Goal: Information Seeking & Learning: Compare options

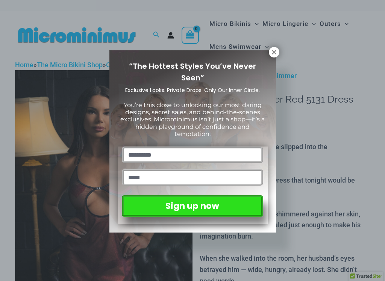
click at [272, 54] on icon at bounding box center [274, 52] width 4 height 4
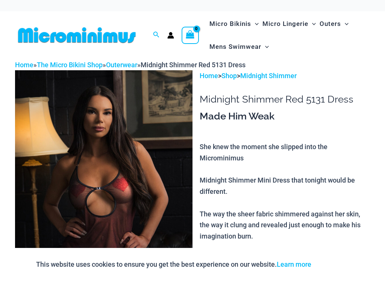
click at [77, 146] on img at bounding box center [103, 203] width 177 height 266
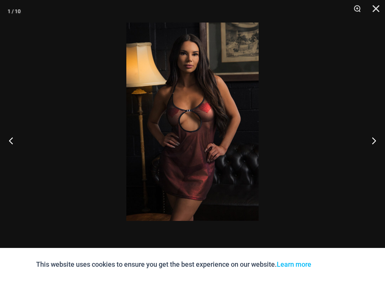
click at [12, 141] on button "Previous" at bounding box center [14, 141] width 28 height 38
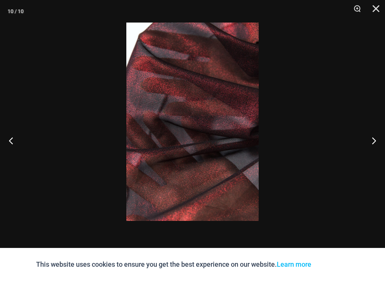
click at [12, 144] on button "Previous" at bounding box center [14, 141] width 28 height 38
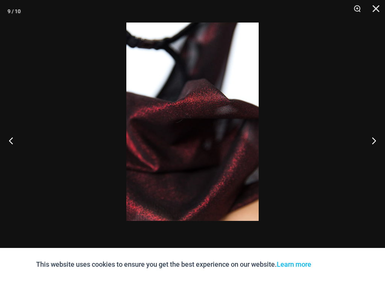
click at [13, 147] on button "Previous" at bounding box center [14, 141] width 28 height 38
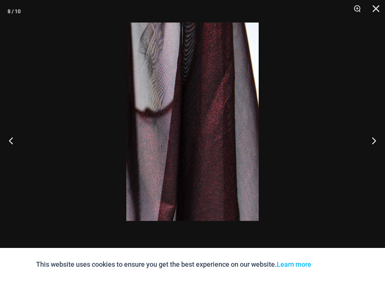
click at [14, 146] on button "Previous" at bounding box center [14, 141] width 28 height 38
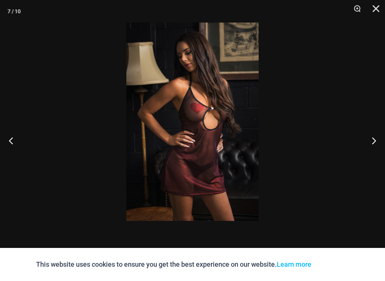
click at [15, 146] on button "Previous" at bounding box center [14, 141] width 28 height 38
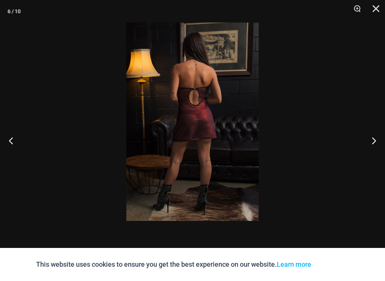
click at [14, 142] on button "Previous" at bounding box center [14, 141] width 28 height 38
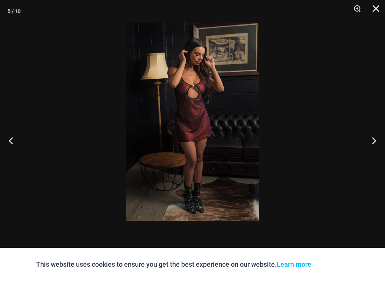
click at [15, 145] on button "Previous" at bounding box center [14, 141] width 28 height 38
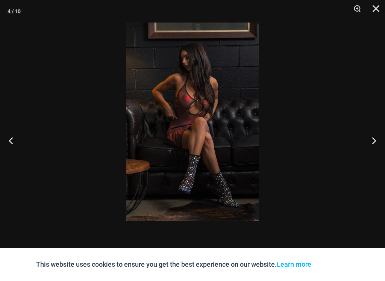
click at [14, 146] on button "Previous" at bounding box center [14, 141] width 28 height 38
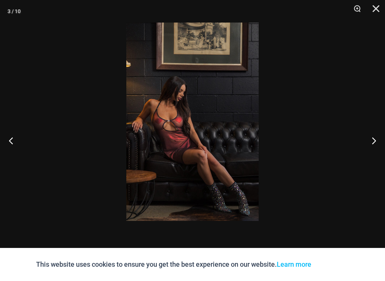
click at [14, 145] on button "Previous" at bounding box center [14, 141] width 28 height 38
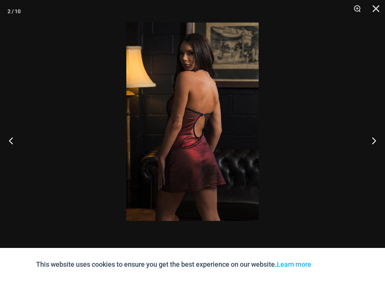
click at [14, 146] on button "Previous" at bounding box center [14, 141] width 28 height 38
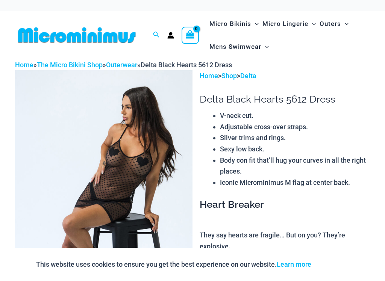
click at [69, 145] on img at bounding box center [103, 203] width 177 height 266
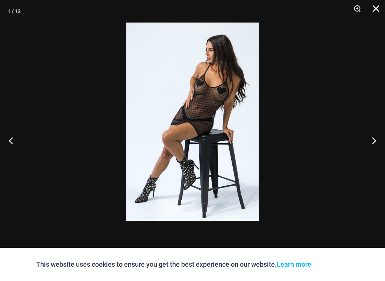
click at [14, 148] on button "Previous" at bounding box center [14, 141] width 28 height 38
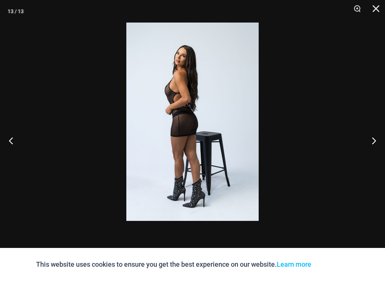
click at [14, 147] on button "Previous" at bounding box center [14, 141] width 28 height 38
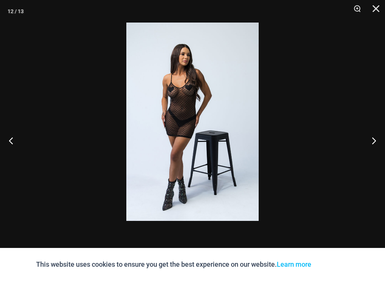
click at [14, 146] on button "Previous" at bounding box center [14, 141] width 28 height 38
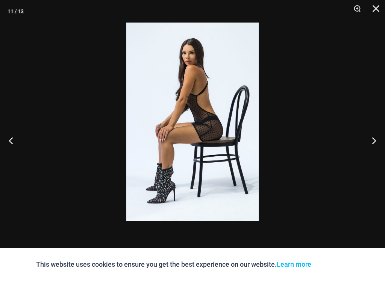
click at [14, 147] on button "Previous" at bounding box center [14, 141] width 28 height 38
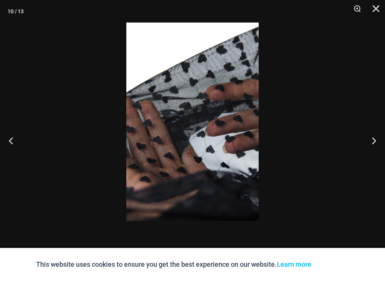
click at [14, 146] on button "Previous" at bounding box center [14, 141] width 28 height 38
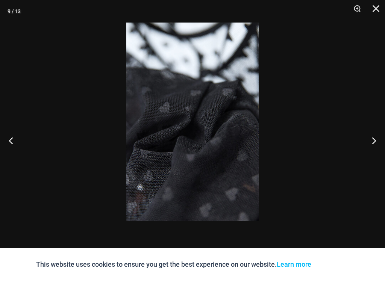
click at [15, 148] on button "Previous" at bounding box center [14, 141] width 28 height 38
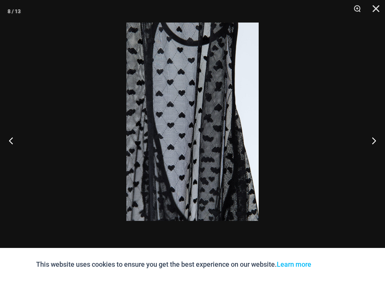
click at [16, 147] on button "Previous" at bounding box center [14, 141] width 28 height 38
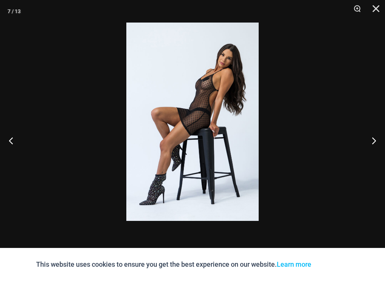
click at [16, 146] on button "Previous" at bounding box center [14, 141] width 28 height 38
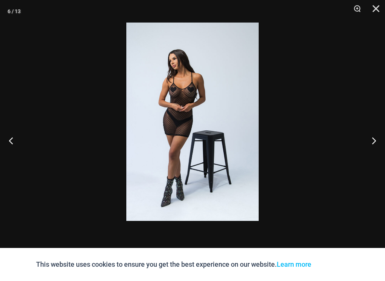
click at [17, 147] on button "Previous" at bounding box center [14, 141] width 28 height 38
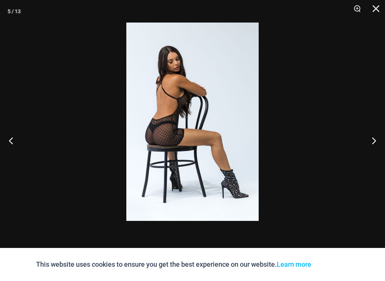
click at [16, 148] on button "Previous" at bounding box center [14, 141] width 28 height 38
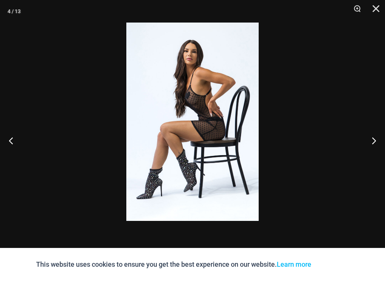
click at [17, 146] on button "Previous" at bounding box center [14, 141] width 28 height 38
